Goal: Navigation & Orientation: Find specific page/section

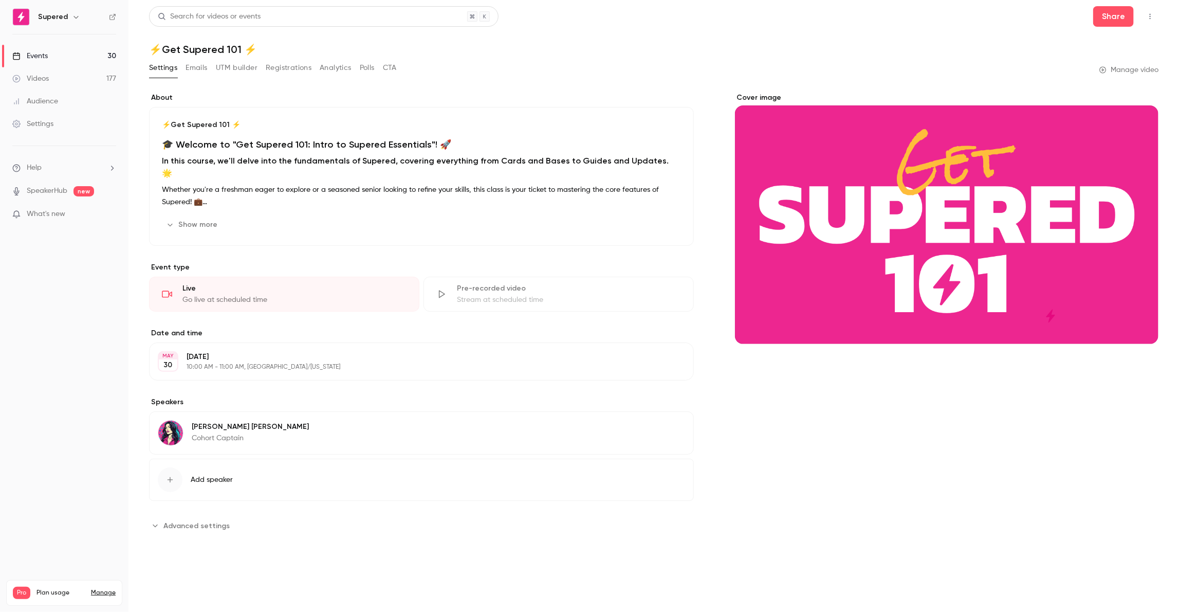
click at [66, 78] on link "Videos 177" at bounding box center [64, 78] width 128 height 23
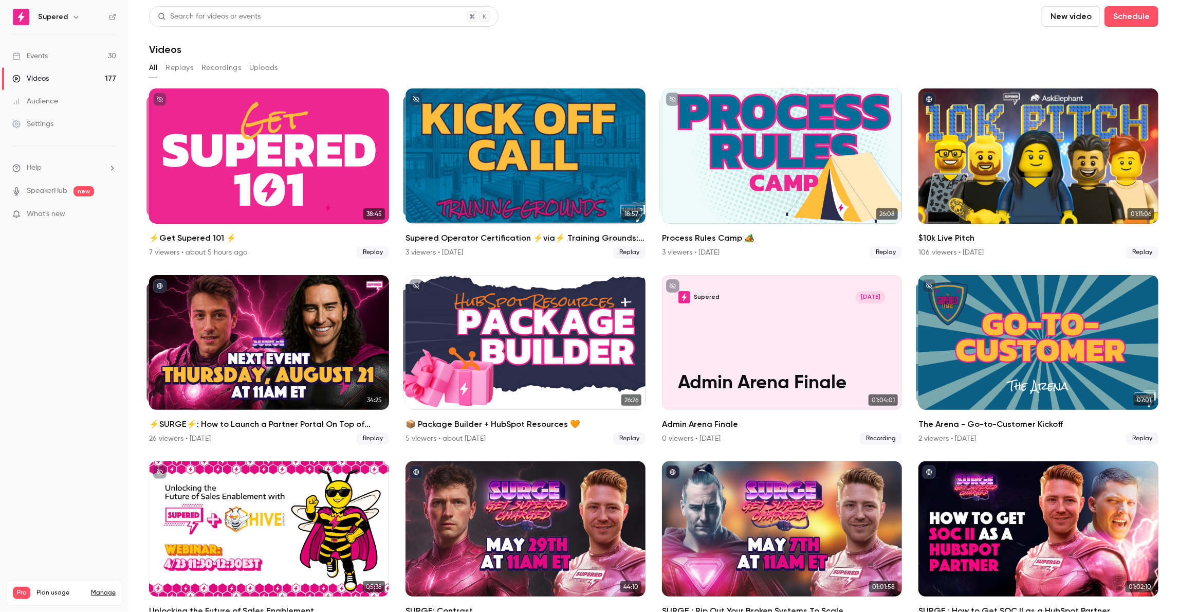
click at [61, 59] on link "Events 30" at bounding box center [64, 56] width 128 height 23
